Goal: Information Seeking & Learning: Learn about a topic

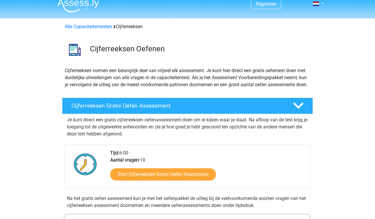
scroll to position [7, 0]
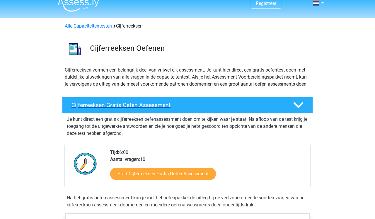
click at [142, 108] on h4 "Cijferreeksen Gratis Oefen Assessment" at bounding box center [177, 105] width 212 height 7
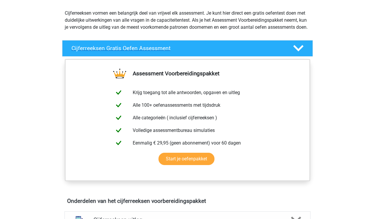
scroll to position [83, 0]
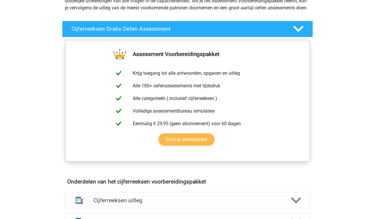
click at [181, 145] on link "Start je oefenpakket" at bounding box center [186, 139] width 56 height 12
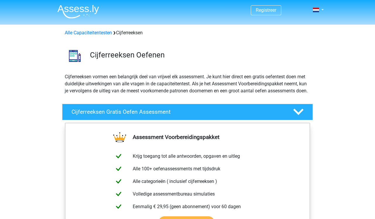
scroll to position [0, 0]
click at [127, 115] on h4 "Cijferreeksen Gratis Oefen Assessment" at bounding box center [177, 111] width 212 height 7
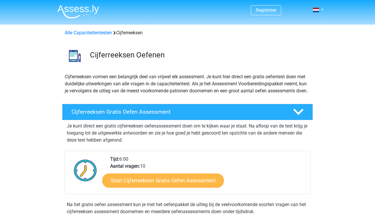
click at [170, 187] on link "Start Cijferreeksen Gratis Oefen Assessment" at bounding box center [162, 180] width 121 height 14
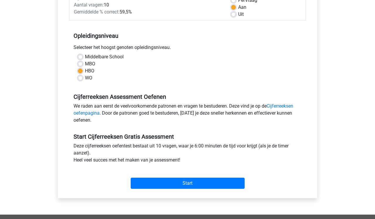
scroll to position [95, 0]
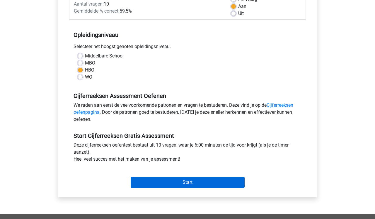
click at [196, 183] on input "Start" at bounding box center [188, 182] width 114 height 11
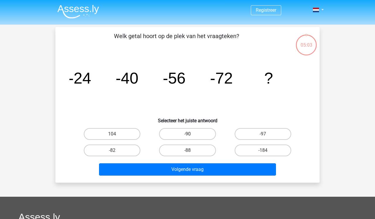
click at [179, 131] on label "-90" at bounding box center [187, 134] width 56 height 12
click at [187, 134] on input "-90" at bounding box center [189, 136] width 4 height 4
radio input "true"
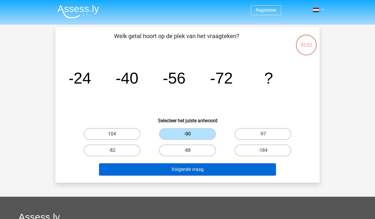
click at [185, 169] on button "Volgende vraag" at bounding box center [187, 169] width 177 height 12
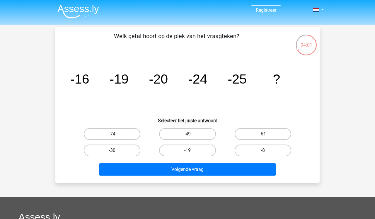
click at [119, 150] on label "-30" at bounding box center [112, 150] width 56 height 12
click at [116, 150] on input "-30" at bounding box center [114, 152] width 4 height 4
radio input "true"
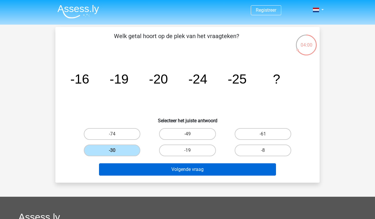
click at [161, 168] on button "Volgende vraag" at bounding box center [187, 169] width 177 height 12
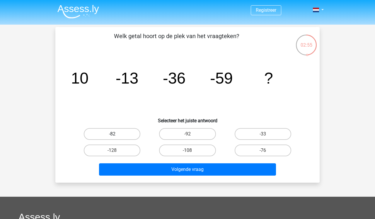
click at [117, 132] on label "-82" at bounding box center [112, 134] width 56 height 12
click at [116, 134] on input "-82" at bounding box center [114, 136] width 4 height 4
radio input "true"
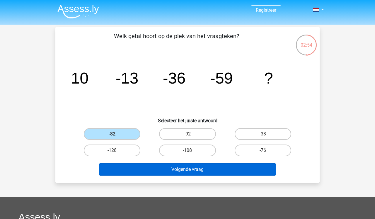
click at [171, 169] on button "Volgende vraag" at bounding box center [187, 169] width 177 height 12
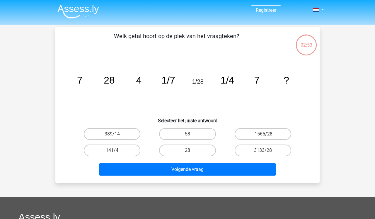
scroll to position [27, 0]
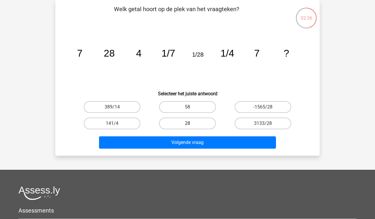
click at [178, 125] on label "28" at bounding box center [187, 123] width 56 height 12
click at [187, 125] on input "28" at bounding box center [189, 125] width 4 height 4
radio input "true"
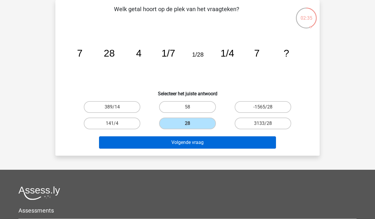
click at [184, 142] on button "Volgende vraag" at bounding box center [187, 142] width 177 height 12
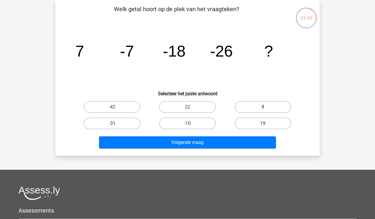
click at [111, 123] on label "-31" at bounding box center [112, 123] width 56 height 12
click at [112, 123] on input "-31" at bounding box center [114, 125] width 4 height 4
radio input "true"
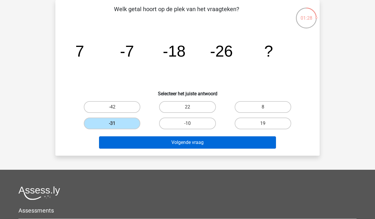
click at [178, 143] on button "Volgende vraag" at bounding box center [187, 142] width 177 height 12
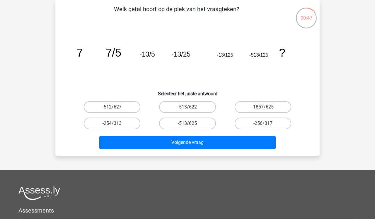
click at [190, 121] on label "-513/625" at bounding box center [187, 123] width 56 height 12
click at [190, 123] on input "-513/625" at bounding box center [189, 125] width 4 height 4
radio input "true"
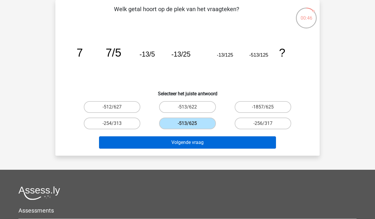
click at [193, 144] on button "Volgende vraag" at bounding box center [187, 142] width 177 height 12
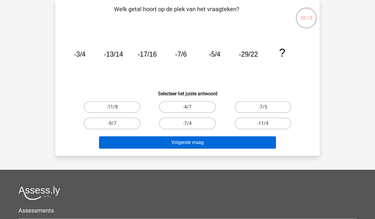
click at [211, 144] on button "Volgende vraag" at bounding box center [187, 142] width 177 height 12
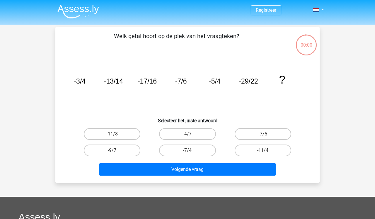
scroll to position [27, 0]
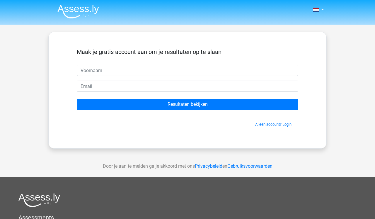
click at [121, 72] on input "text" at bounding box center [187, 70] width 221 height 11
type input "[PERSON_NAME]"
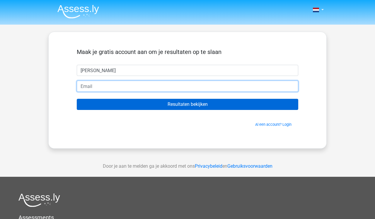
type input "[PERSON_NAME][EMAIL_ADDRESS][DOMAIN_NAME]"
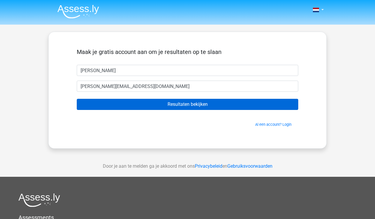
click at [172, 104] on input "Resultaten bekijken" at bounding box center [187, 104] width 221 height 11
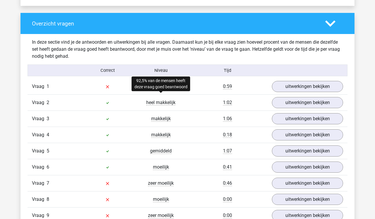
scroll to position [427, 0]
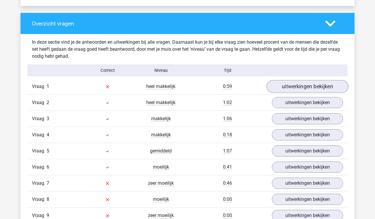
click at [292, 87] on link "uitwerkingen bekijken" at bounding box center [307, 86] width 82 height 13
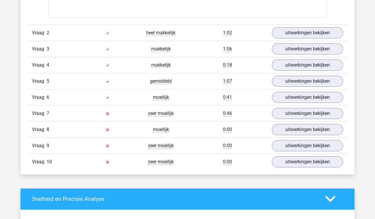
scroll to position [756, 0]
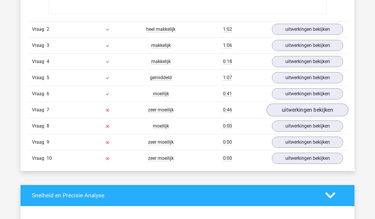
click at [296, 108] on link "uitwerkingen bekijken" at bounding box center [307, 109] width 82 height 13
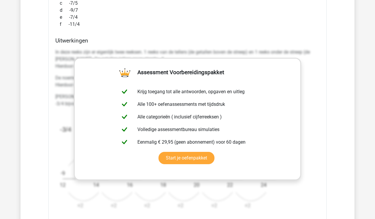
scroll to position [980, 0]
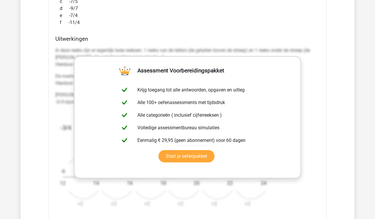
click at [269, 23] on div "f -11/4" at bounding box center [187, 22] width 264 height 7
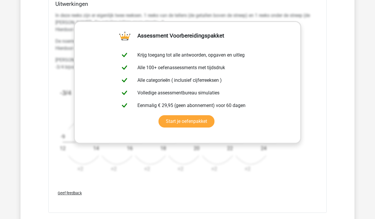
scroll to position [1016, 0]
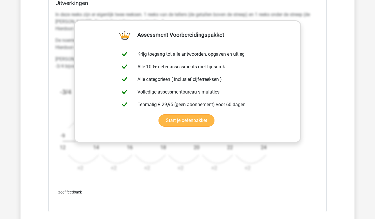
click at [183, 120] on link "Start je oefenpakket" at bounding box center [186, 120] width 56 height 12
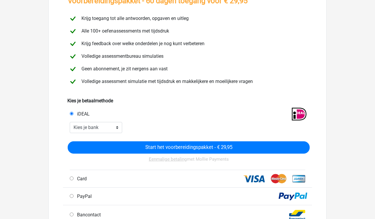
scroll to position [48, 0]
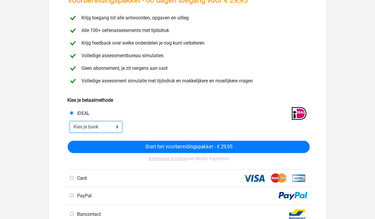
select select "ideal_SNSBNL2A"
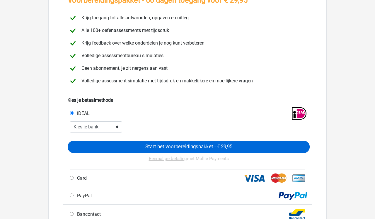
click at [171, 148] on input "Start het voorbereidingspakket - € 29,95" at bounding box center [189, 147] width 242 height 12
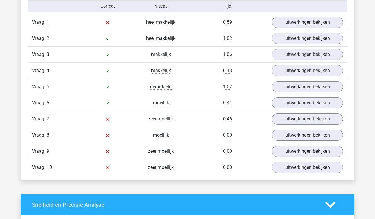
scroll to position [537, 0]
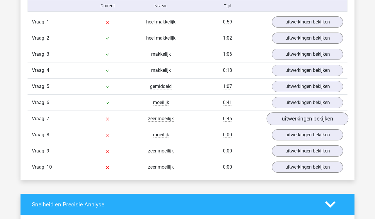
click at [316, 118] on link "uitwerkingen bekijken" at bounding box center [307, 118] width 82 height 13
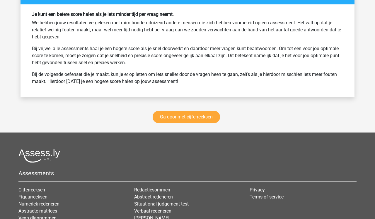
scroll to position [1301, 0]
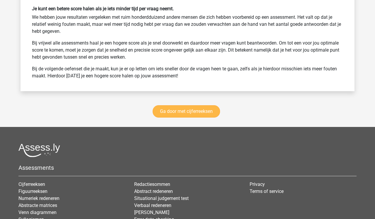
click at [191, 112] on link "Ga door met cijferreeksen" at bounding box center [186, 111] width 67 height 12
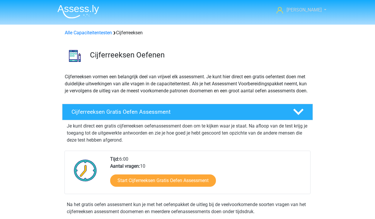
click at [318, 10] on link "[PERSON_NAME]" at bounding box center [298, 9] width 48 height 7
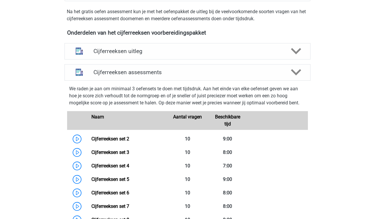
scroll to position [197, 0]
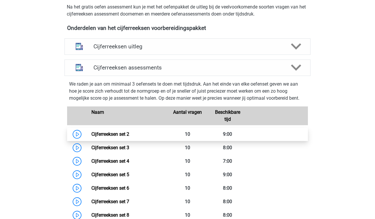
click at [91, 137] on link "Cijferreeksen set 2" at bounding box center [110, 134] width 38 height 6
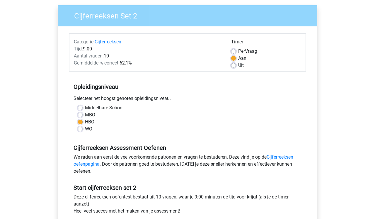
scroll to position [77, 0]
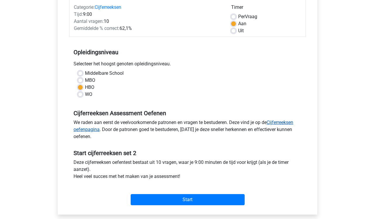
click at [285, 121] on link "Cijferreeksen oefenpagina" at bounding box center [183, 125] width 220 height 13
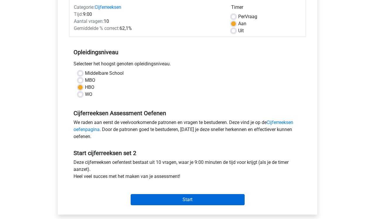
click at [193, 200] on input "Start" at bounding box center [188, 199] width 114 height 11
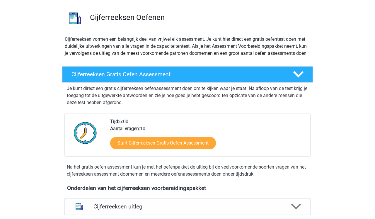
scroll to position [28, 0]
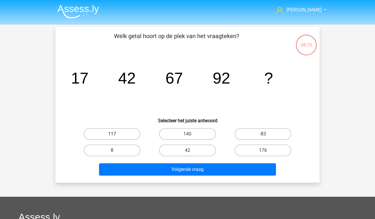
click at [105, 133] on label "117" at bounding box center [112, 134] width 56 height 12
click at [112, 134] on input "117" at bounding box center [114, 136] width 4 height 4
radio input "true"
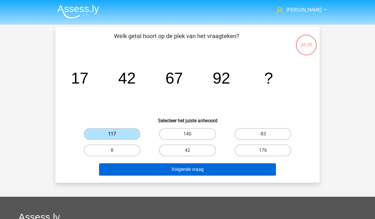
click at [166, 165] on button "Volgende vraag" at bounding box center [187, 169] width 177 height 12
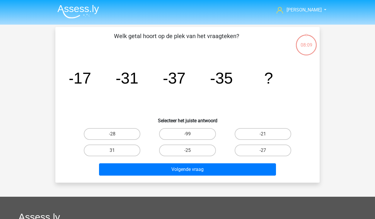
scroll to position [27, 0]
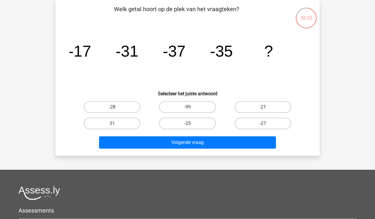
click at [262, 108] on label "-21" at bounding box center [262, 107] width 56 height 12
click at [263, 108] on input "-21" at bounding box center [265, 109] width 4 height 4
radio input "true"
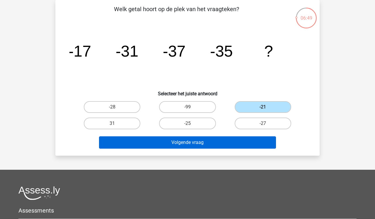
click at [216, 144] on button "Volgende vraag" at bounding box center [187, 142] width 177 height 12
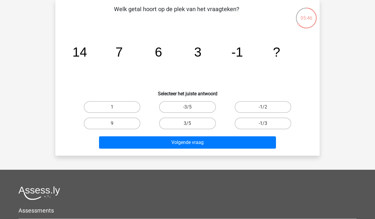
click at [255, 125] on label "-1/3" at bounding box center [262, 123] width 56 height 12
click at [263, 125] on input "-1/3" at bounding box center [265, 125] width 4 height 4
radio input "true"
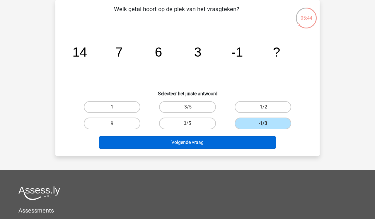
click at [211, 141] on button "Volgende vraag" at bounding box center [187, 142] width 177 height 12
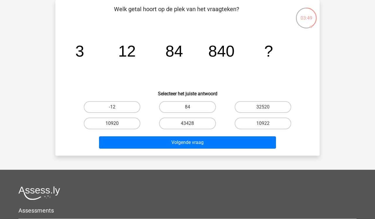
click at [111, 124] on label "10920" at bounding box center [112, 123] width 56 height 12
click at [112, 124] on input "10920" at bounding box center [114, 125] width 4 height 4
radio input "true"
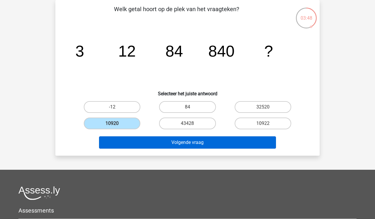
click at [145, 147] on button "Volgende vraag" at bounding box center [187, 142] width 177 height 12
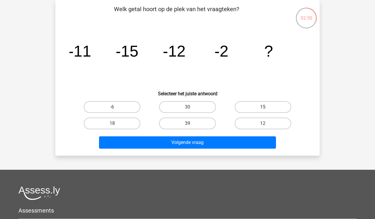
click at [256, 104] on label "15" at bounding box center [262, 107] width 56 height 12
click at [263, 107] on input "15" at bounding box center [265, 109] width 4 height 4
radio input "true"
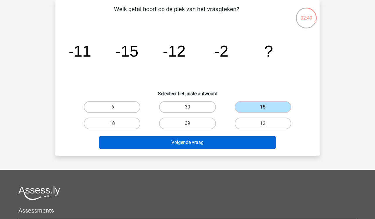
click at [214, 142] on button "Volgende vraag" at bounding box center [187, 142] width 177 height 12
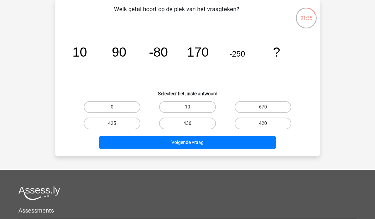
click at [261, 121] on label "420" at bounding box center [262, 123] width 56 height 12
click at [263, 123] on input "420" at bounding box center [265, 125] width 4 height 4
radio input "true"
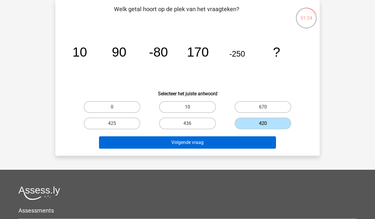
click at [233, 139] on button "Volgende vraag" at bounding box center [187, 142] width 177 height 12
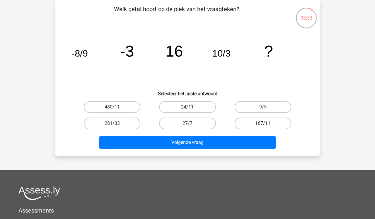
click at [241, 120] on label "167/11" at bounding box center [262, 123] width 56 height 12
click at [263, 123] on input "167/11" at bounding box center [265, 125] width 4 height 4
radio input "true"
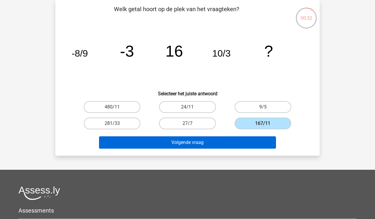
click at [208, 145] on button "Volgende vraag" at bounding box center [187, 142] width 177 height 12
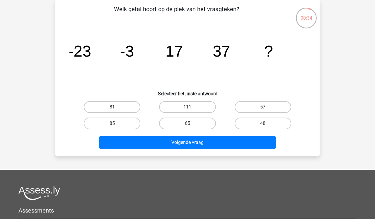
click at [263, 107] on input "57" at bounding box center [265, 109] width 4 height 4
radio input "true"
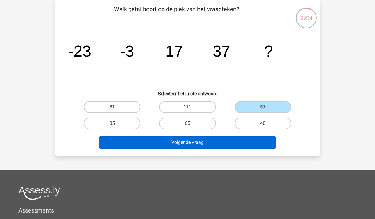
click at [237, 140] on button "Volgende vraag" at bounding box center [187, 142] width 177 height 12
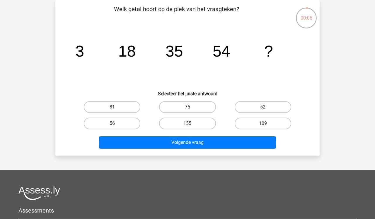
click at [186, 106] on label "75" at bounding box center [187, 107] width 56 height 12
click at [187, 107] on input "75" at bounding box center [189, 109] width 4 height 4
radio input "true"
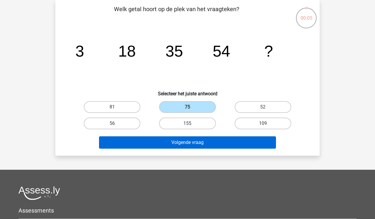
click at [189, 142] on button "Volgende vraag" at bounding box center [187, 142] width 177 height 12
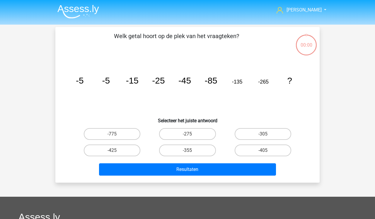
scroll to position [27, 0]
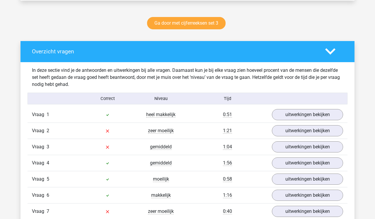
scroll to position [298, 0]
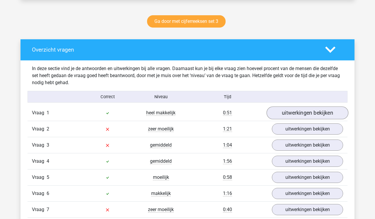
click at [295, 113] on link "uitwerkingen bekijken" at bounding box center [307, 112] width 82 height 13
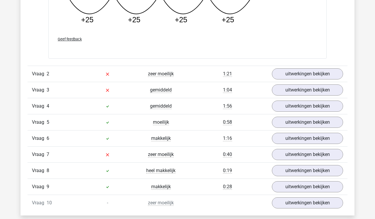
scroll to position [578, 0]
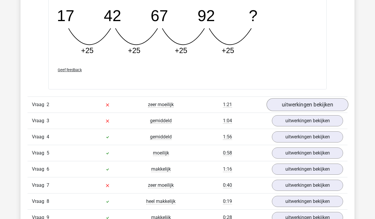
click at [290, 106] on link "uitwerkingen bekijken" at bounding box center [307, 104] width 82 height 13
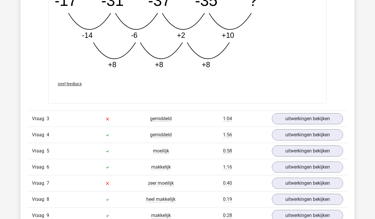
scroll to position [880, 0]
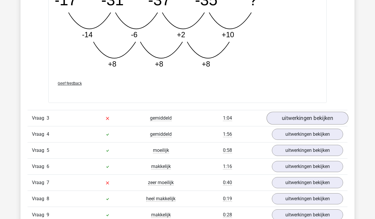
click at [303, 117] on link "uitwerkingen bekijken" at bounding box center [307, 118] width 82 height 13
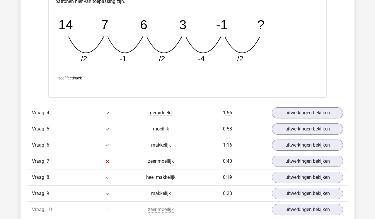
scroll to position [1176, 0]
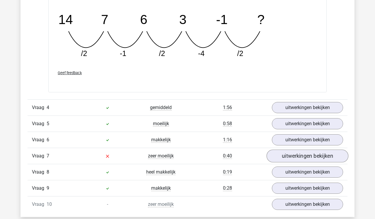
click at [311, 155] on link "uitwerkingen bekijken" at bounding box center [307, 155] width 82 height 13
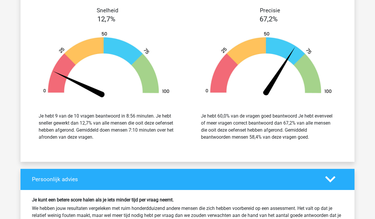
scroll to position [1759, 0]
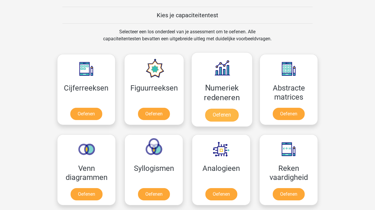
scroll to position [262, 0]
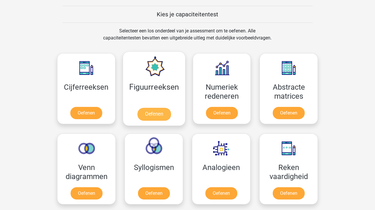
click at [154, 115] on link "Oefenen" at bounding box center [153, 114] width 33 height 13
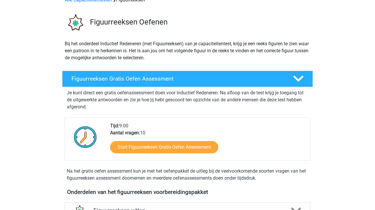
scroll to position [53, 0]
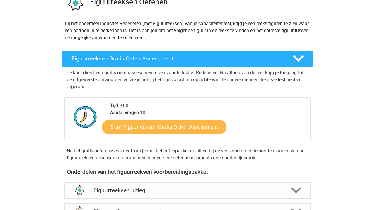
click at [159, 128] on link "Start Figuurreeksen Gratis Oefen Assessment" at bounding box center [164, 127] width 124 height 14
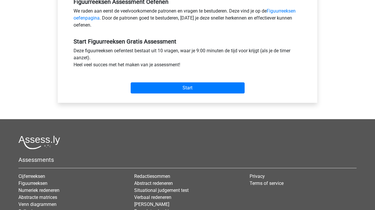
scroll to position [196, 0]
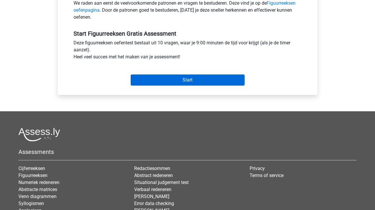
click at [180, 82] on input "Start" at bounding box center [188, 80] width 114 height 11
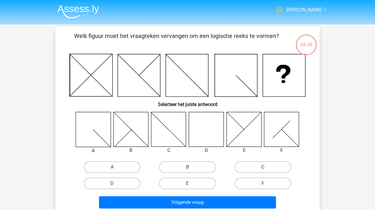
click at [204, 141] on icon at bounding box center [206, 129] width 35 height 35
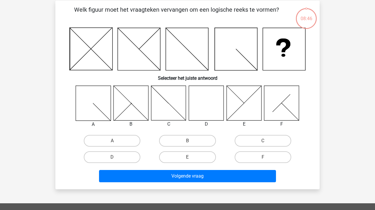
scroll to position [35, 0]
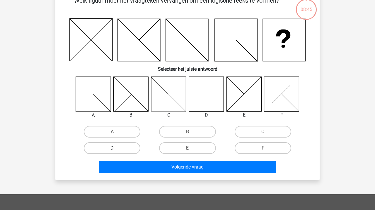
click at [124, 148] on label "D" at bounding box center [112, 149] width 56 height 12
click at [116, 148] on input "D" at bounding box center [114, 150] width 4 height 4
radio input "true"
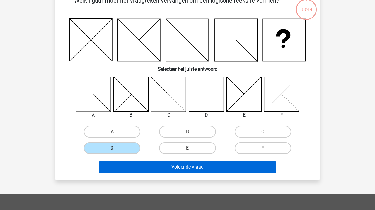
click at [163, 168] on button "Volgende vraag" at bounding box center [187, 167] width 177 height 12
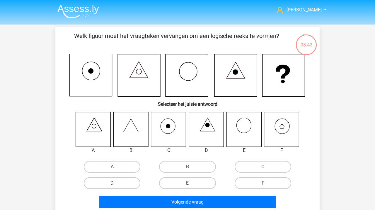
scroll to position [0, 0]
click at [282, 127] on icon at bounding box center [281, 129] width 35 height 35
click at [259, 182] on label "F" at bounding box center [262, 184] width 56 height 12
click at [263, 184] on input "F" at bounding box center [265, 186] width 4 height 4
radio input "true"
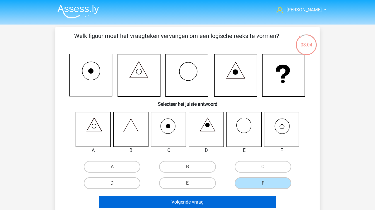
click at [243, 204] on button "Volgende vraag" at bounding box center [187, 202] width 177 height 12
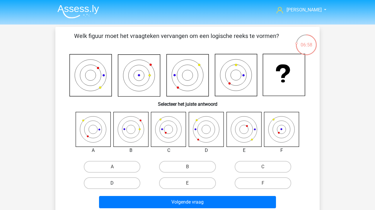
click at [108, 186] on label "D" at bounding box center [112, 184] width 56 height 12
click at [112, 186] on input "D" at bounding box center [114, 186] width 4 height 4
radio input "true"
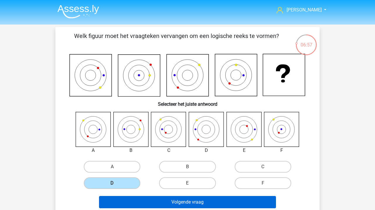
click at [140, 200] on button "Volgende vraag" at bounding box center [187, 202] width 177 height 12
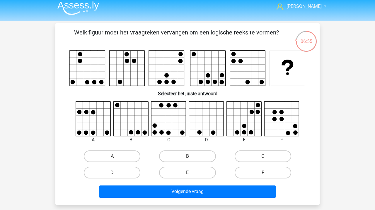
scroll to position [4, 0]
click at [194, 157] on label "B" at bounding box center [187, 157] width 56 height 12
click at [191, 157] on input "B" at bounding box center [189, 159] width 4 height 4
radio input "true"
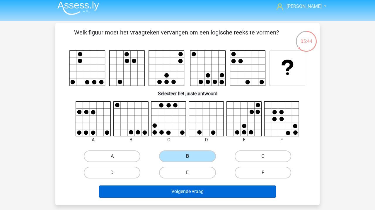
click at [193, 192] on button "Volgende vraag" at bounding box center [187, 192] width 177 height 12
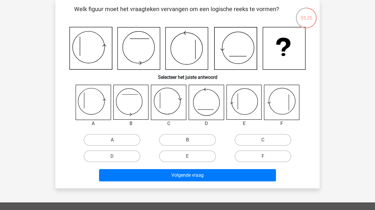
click at [186, 138] on label "B" at bounding box center [187, 140] width 56 height 12
click at [187, 140] on input "B" at bounding box center [189, 142] width 4 height 4
radio input "true"
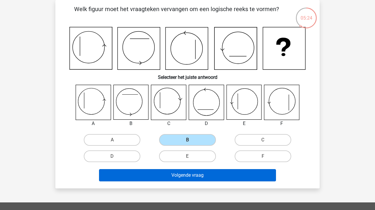
click at [198, 176] on button "Volgende vraag" at bounding box center [187, 175] width 177 height 12
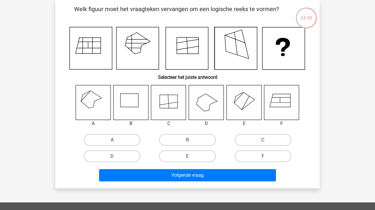
click at [89, 100] on icon at bounding box center [93, 102] width 35 height 35
click at [117, 142] on label "A" at bounding box center [112, 140] width 56 height 12
click at [116, 142] on input "A" at bounding box center [114, 142] width 4 height 4
radio input "true"
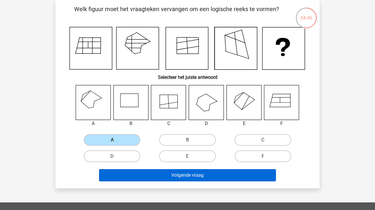
click at [164, 178] on button "Volgende vraag" at bounding box center [187, 175] width 177 height 12
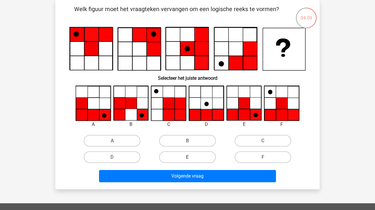
click at [176, 156] on label "E" at bounding box center [187, 158] width 56 height 12
click at [187, 157] on input "E" at bounding box center [189, 159] width 4 height 4
radio input "true"
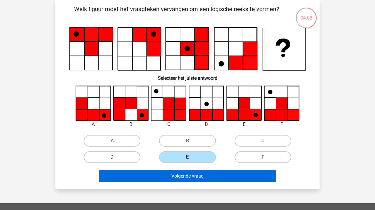
click at [186, 179] on button "Volgende vraag" at bounding box center [187, 176] width 177 height 12
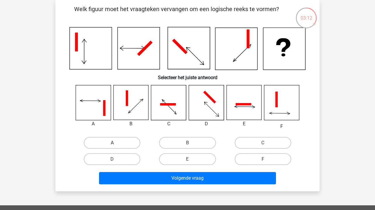
click at [107, 144] on label "A" at bounding box center [112, 143] width 56 height 12
click at [112, 144] on input "A" at bounding box center [114, 145] width 4 height 4
radio input "true"
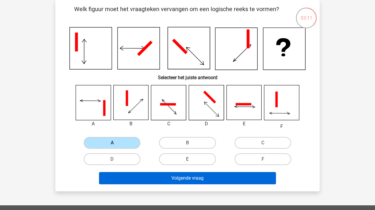
click at [141, 178] on button "Volgende vraag" at bounding box center [187, 178] width 177 height 12
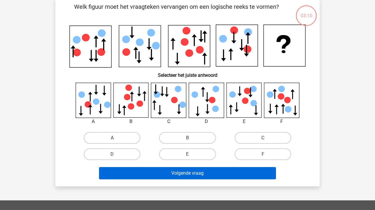
scroll to position [28, 0]
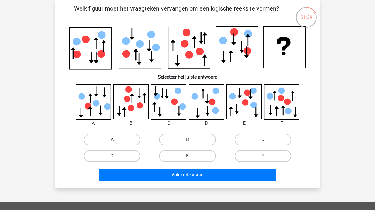
click at [255, 139] on label "C" at bounding box center [262, 140] width 56 height 12
click at [263, 140] on input "C" at bounding box center [265, 142] width 4 height 4
radio input "true"
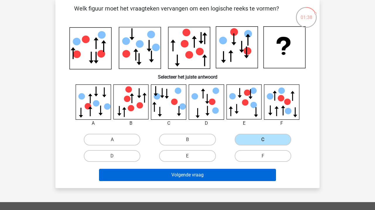
click at [227, 172] on button "Volgende vraag" at bounding box center [187, 175] width 177 height 12
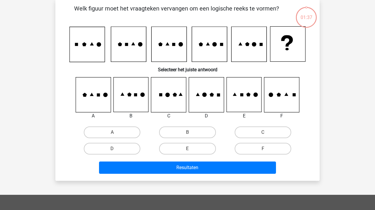
scroll to position [27, 0]
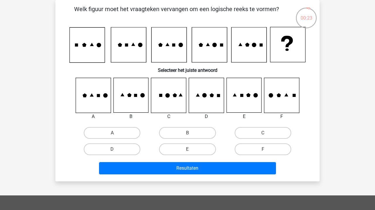
click at [167, 104] on icon at bounding box center [168, 95] width 35 height 35
click at [251, 133] on label "C" at bounding box center [262, 133] width 56 height 12
click at [263, 133] on input "C" at bounding box center [265, 135] width 4 height 4
radio input "true"
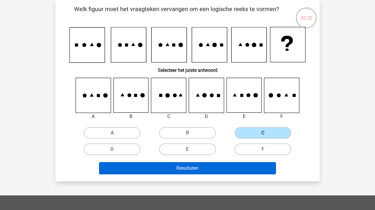
click at [224, 171] on button "Resultaten" at bounding box center [187, 168] width 177 height 12
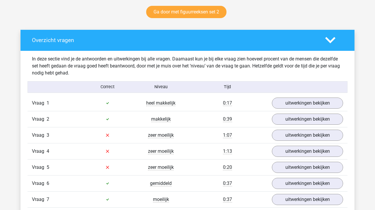
scroll to position [309, 0]
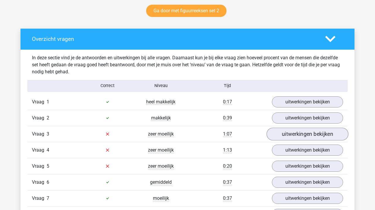
click at [304, 135] on link "uitwerkingen bekijken" at bounding box center [307, 134] width 82 height 13
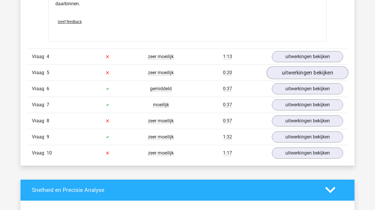
scroll to position [791, 0]
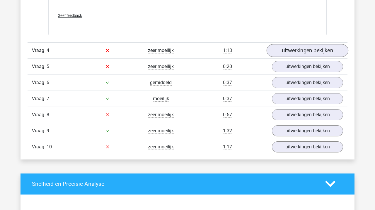
click at [310, 48] on link "uitwerkingen bekijken" at bounding box center [307, 50] width 82 height 13
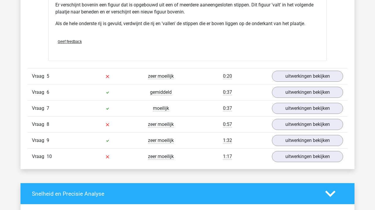
scroll to position [1133, 0]
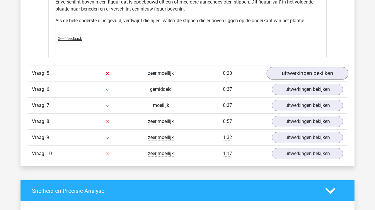
click at [303, 72] on link "uitwerkingen bekijken" at bounding box center [307, 73] width 82 height 13
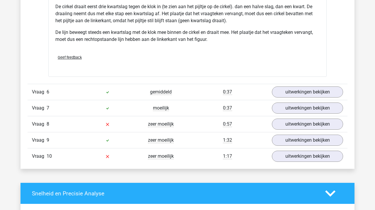
scroll to position [1512, 0]
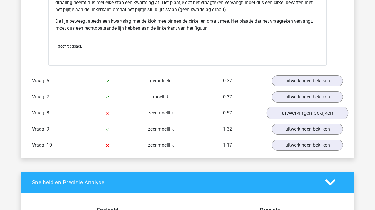
click at [323, 113] on link "uitwerkingen bekijken" at bounding box center [307, 113] width 82 height 13
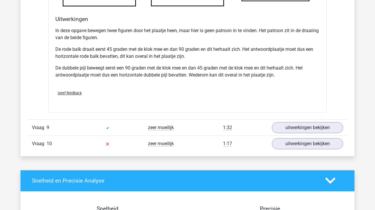
scroll to position [1887, 0]
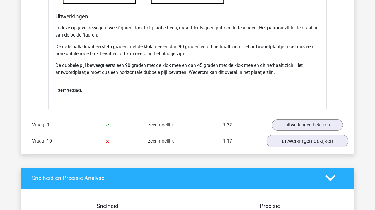
click at [329, 141] on link "uitwerkingen bekijken" at bounding box center [307, 141] width 82 height 13
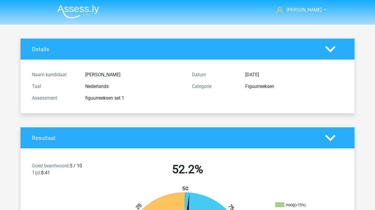
scroll to position [0, 0]
click at [310, 9] on span "[PERSON_NAME]" at bounding box center [303, 10] width 35 height 6
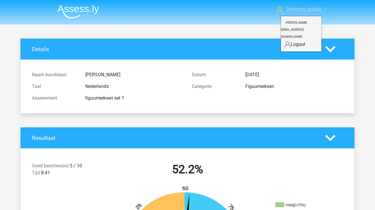
click at [310, 9] on span "[PERSON_NAME]" at bounding box center [303, 10] width 35 height 6
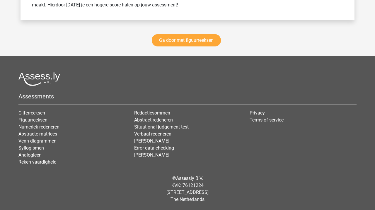
scroll to position [2707, 0]
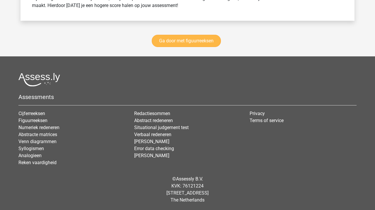
click at [186, 40] on link "Ga door met figuurreeksen" at bounding box center [186, 41] width 69 height 12
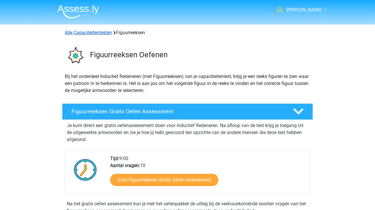
click at [100, 31] on link "Alle Capaciteitentesten" at bounding box center [88, 33] width 47 height 6
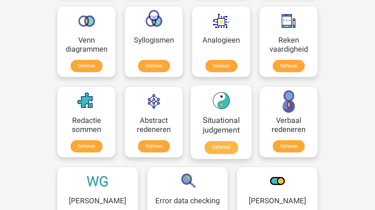
scroll to position [350, 0]
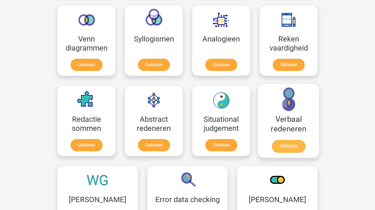
click at [288, 147] on link "Oefenen" at bounding box center [288, 146] width 33 height 13
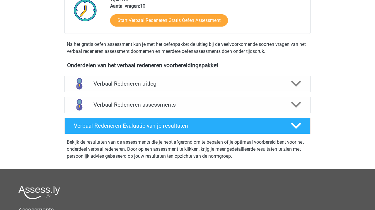
scroll to position [153, 0]
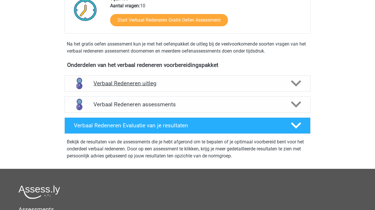
click at [133, 84] on h4 "Verbaal Redeneren uitleg" at bounding box center [187, 83] width 188 height 7
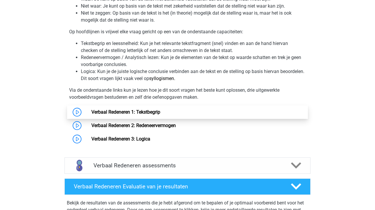
scroll to position [290, 0]
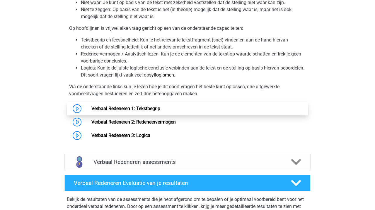
click at [149, 109] on link "Verbaal Redeneren 1: Tekstbegrip" at bounding box center [125, 109] width 69 height 6
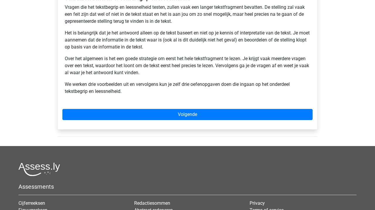
scroll to position [121, 0]
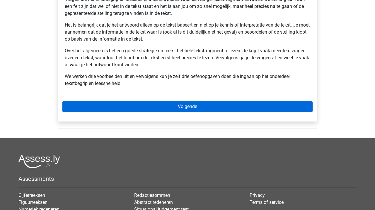
click at [195, 106] on link "Volgende" at bounding box center [187, 106] width 250 height 11
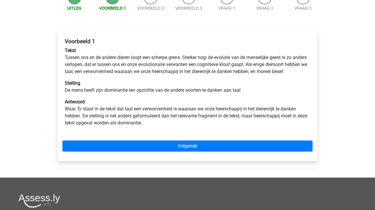
scroll to position [71, 0]
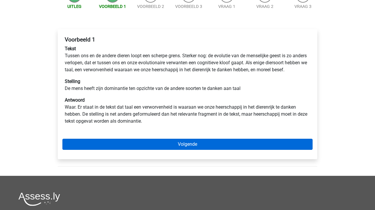
click at [181, 150] on link "Volgende" at bounding box center [187, 144] width 250 height 11
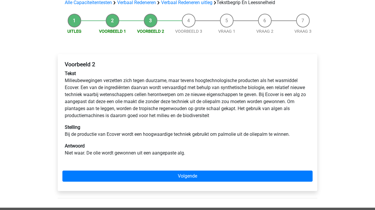
scroll to position [47, 0]
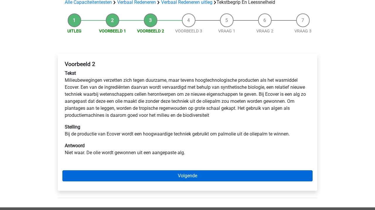
click at [192, 175] on link "Volgende" at bounding box center [187, 176] width 250 height 11
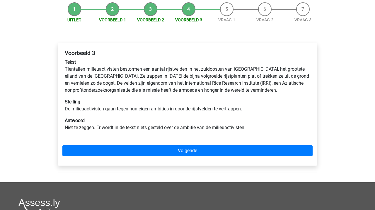
scroll to position [59, 0]
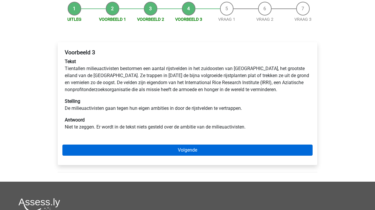
click at [184, 150] on link "Volgende" at bounding box center [187, 150] width 250 height 11
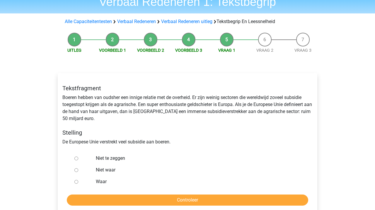
scroll to position [47, 0]
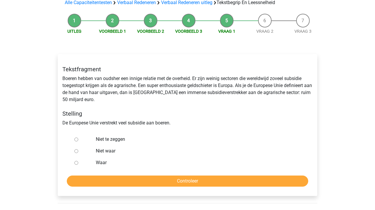
click at [76, 164] on input "Waar" at bounding box center [76, 163] width 4 height 4
radio input "true"
click at [154, 179] on input "Controleer" at bounding box center [187, 181] width 241 height 11
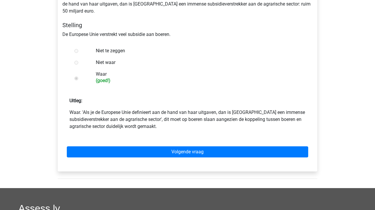
scroll to position [138, 0]
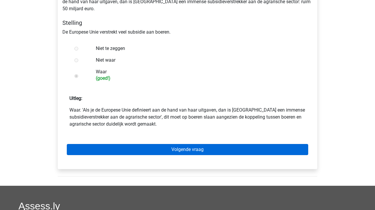
click at [186, 151] on link "Volgende vraag" at bounding box center [187, 149] width 241 height 11
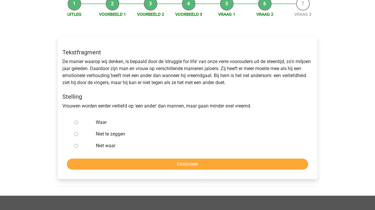
scroll to position [64, 0]
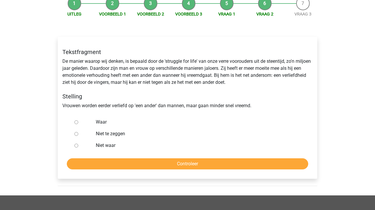
click at [76, 135] on input "Niet te zeggen" at bounding box center [76, 134] width 4 height 4
radio input "true"
click at [169, 163] on input "Controleer" at bounding box center [187, 164] width 241 height 11
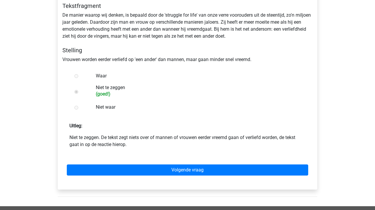
scroll to position [113, 0]
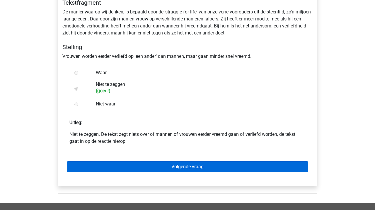
click at [177, 170] on link "Volgende vraag" at bounding box center [187, 167] width 241 height 11
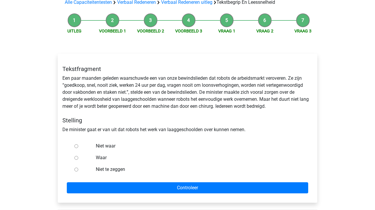
scroll to position [47, 0]
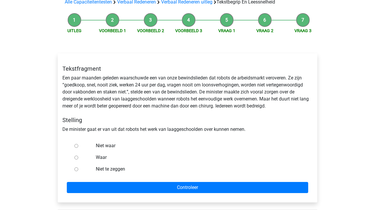
click at [76, 158] on input "Waar" at bounding box center [76, 158] width 4 height 4
radio input "true"
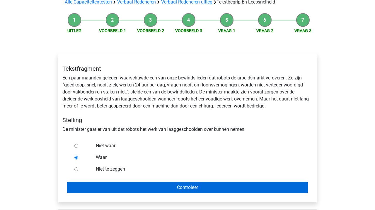
click at [173, 189] on input "Controleer" at bounding box center [187, 187] width 241 height 11
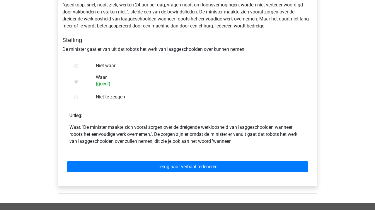
scroll to position [148, 0]
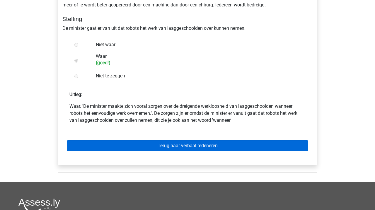
click at [180, 147] on link "Terug naar verbaal redeneren" at bounding box center [187, 146] width 241 height 11
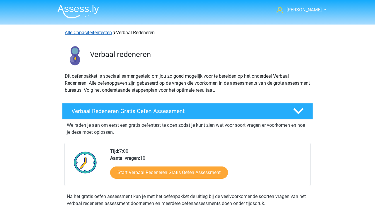
click at [86, 33] on link "Alle Capaciteitentesten" at bounding box center [88, 33] width 47 height 6
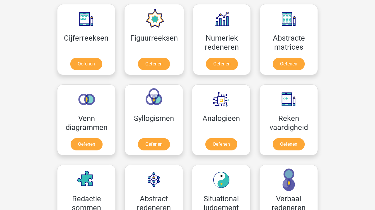
scroll to position [261, 0]
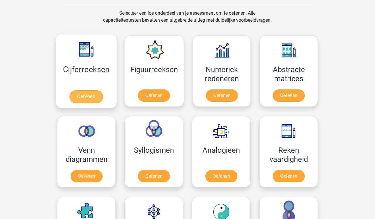
scroll to position [240, 0]
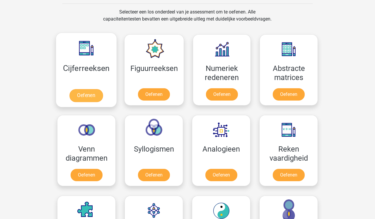
click at [83, 95] on link "Oefenen" at bounding box center [85, 95] width 33 height 13
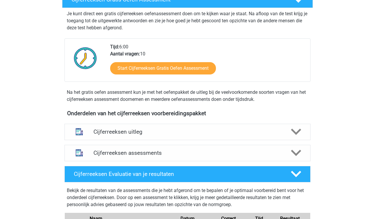
scroll to position [115, 0]
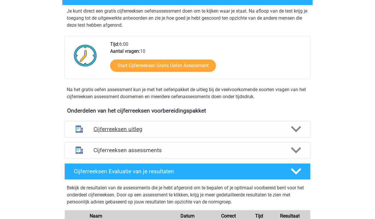
click at [115, 132] on h4 "Cijferreeksen uitleg" at bounding box center [187, 129] width 188 height 7
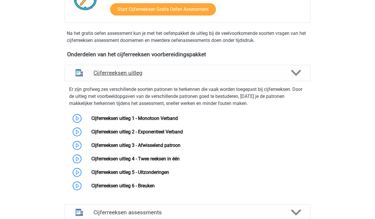
scroll to position [172, 0]
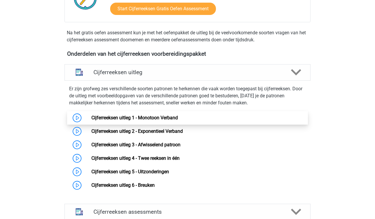
click at [91, 120] on link "Cijferreeksen uitleg 1 - Monotoon Verband" at bounding box center [134, 118] width 86 height 6
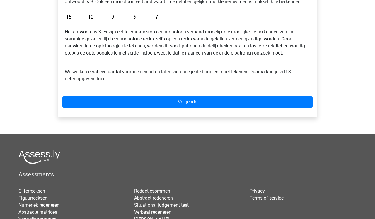
scroll to position [181, 0]
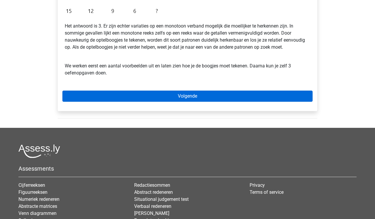
click at [170, 97] on link "Volgende" at bounding box center [187, 95] width 250 height 11
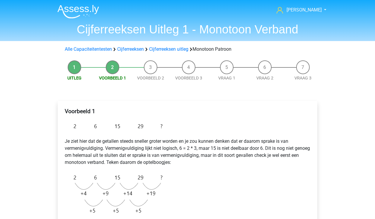
click at [67, 7] on img at bounding box center [78, 12] width 42 height 14
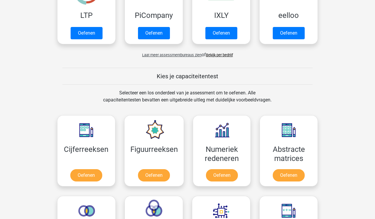
scroll to position [160, 0]
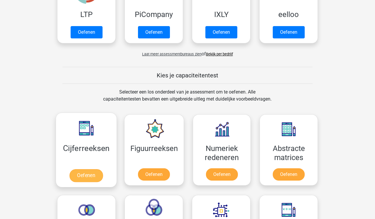
click at [79, 175] on link "Oefenen" at bounding box center [85, 175] width 33 height 13
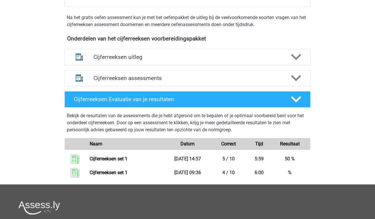
scroll to position [185, 0]
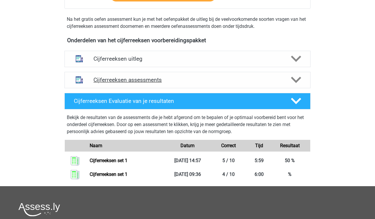
click at [100, 83] on h4 "Cijferreeksen assessments" at bounding box center [187, 79] width 188 height 7
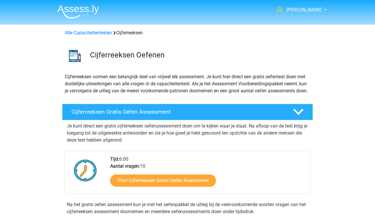
scroll to position [0, 0]
